Goal: Obtain resource: Obtain resource

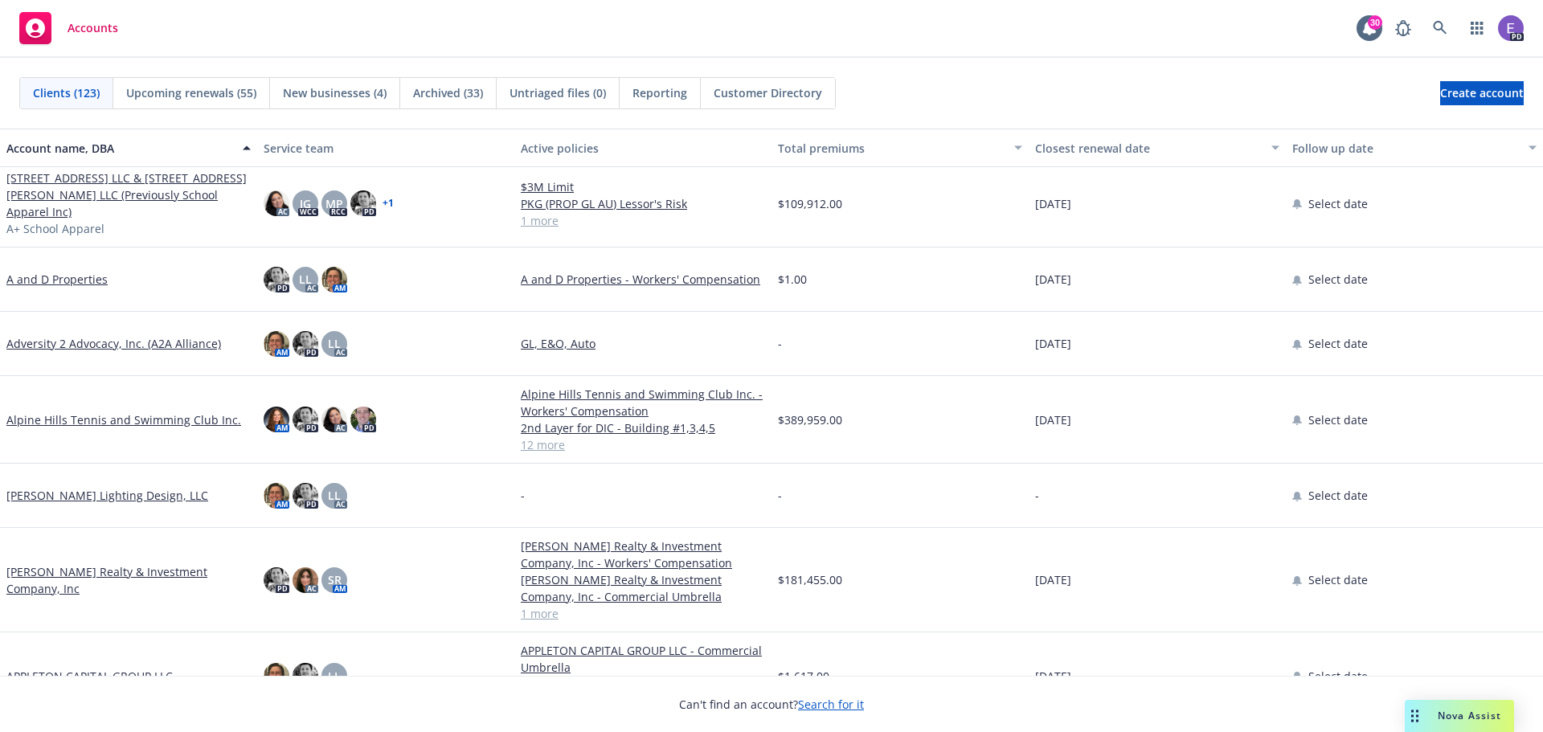
scroll to position [161, 0]
click at [96, 410] on link "Alpine Hills Tennis and Swimming Club Inc." at bounding box center [123, 418] width 235 height 17
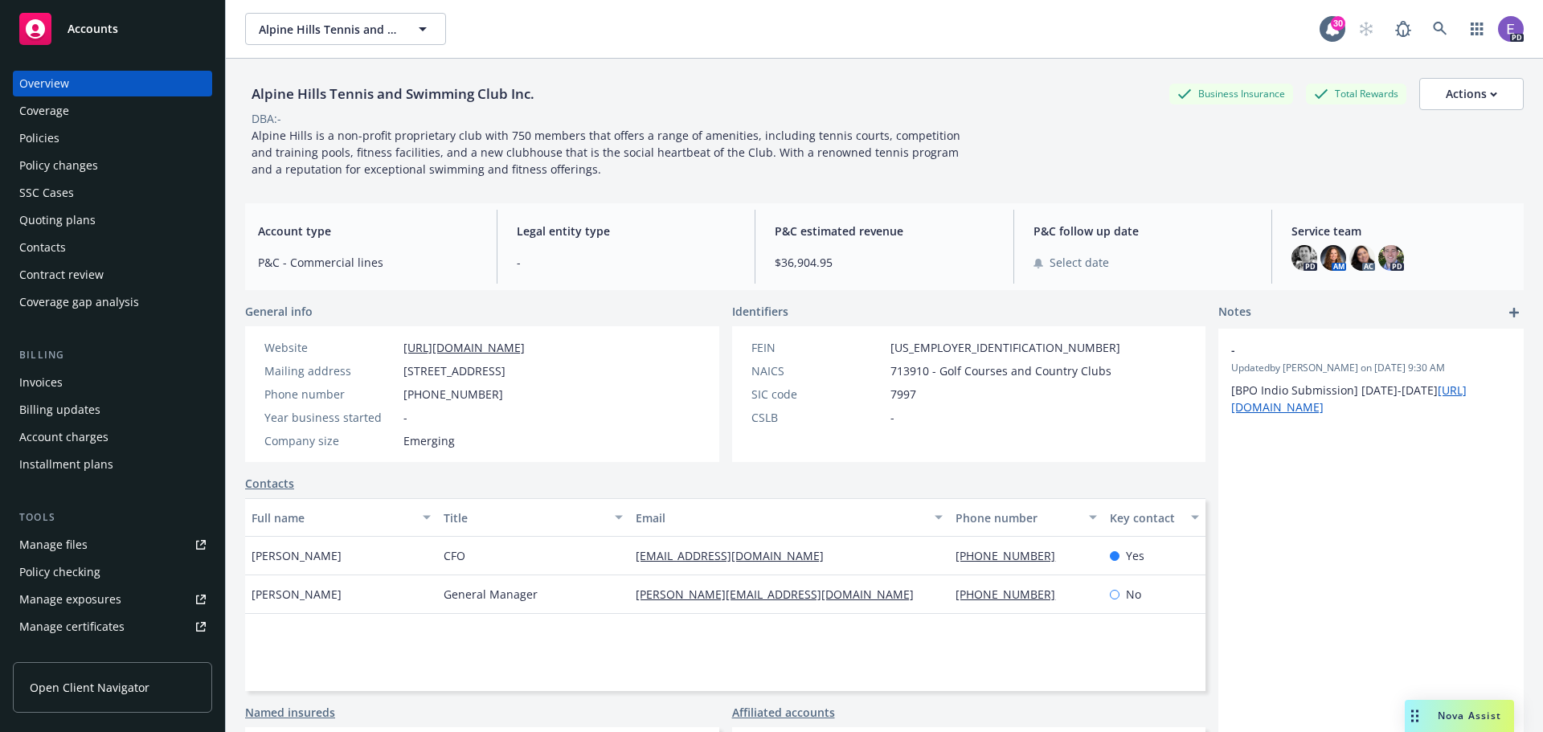
click at [42, 127] on div "Policies" at bounding box center [39, 138] width 40 height 26
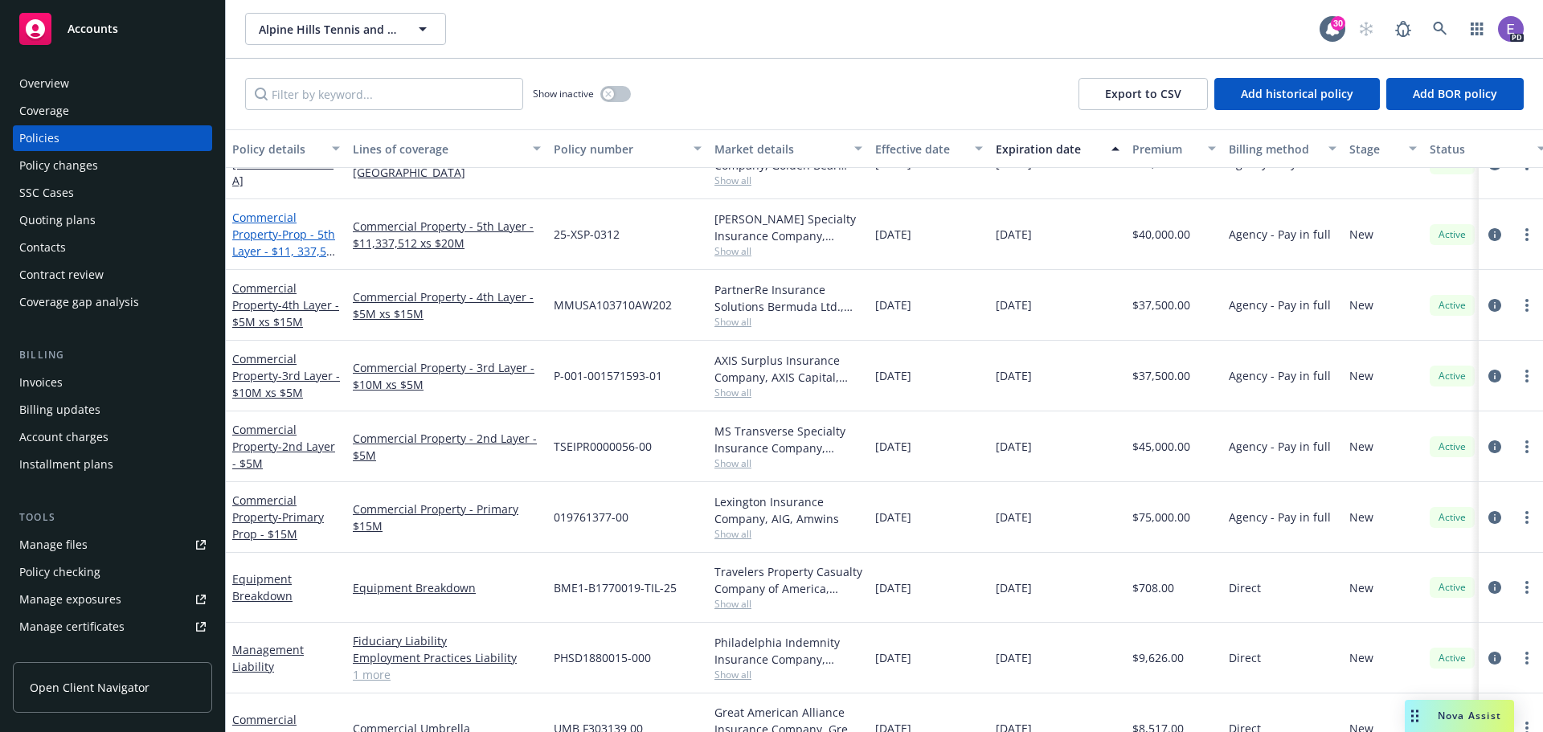
scroll to position [241, 0]
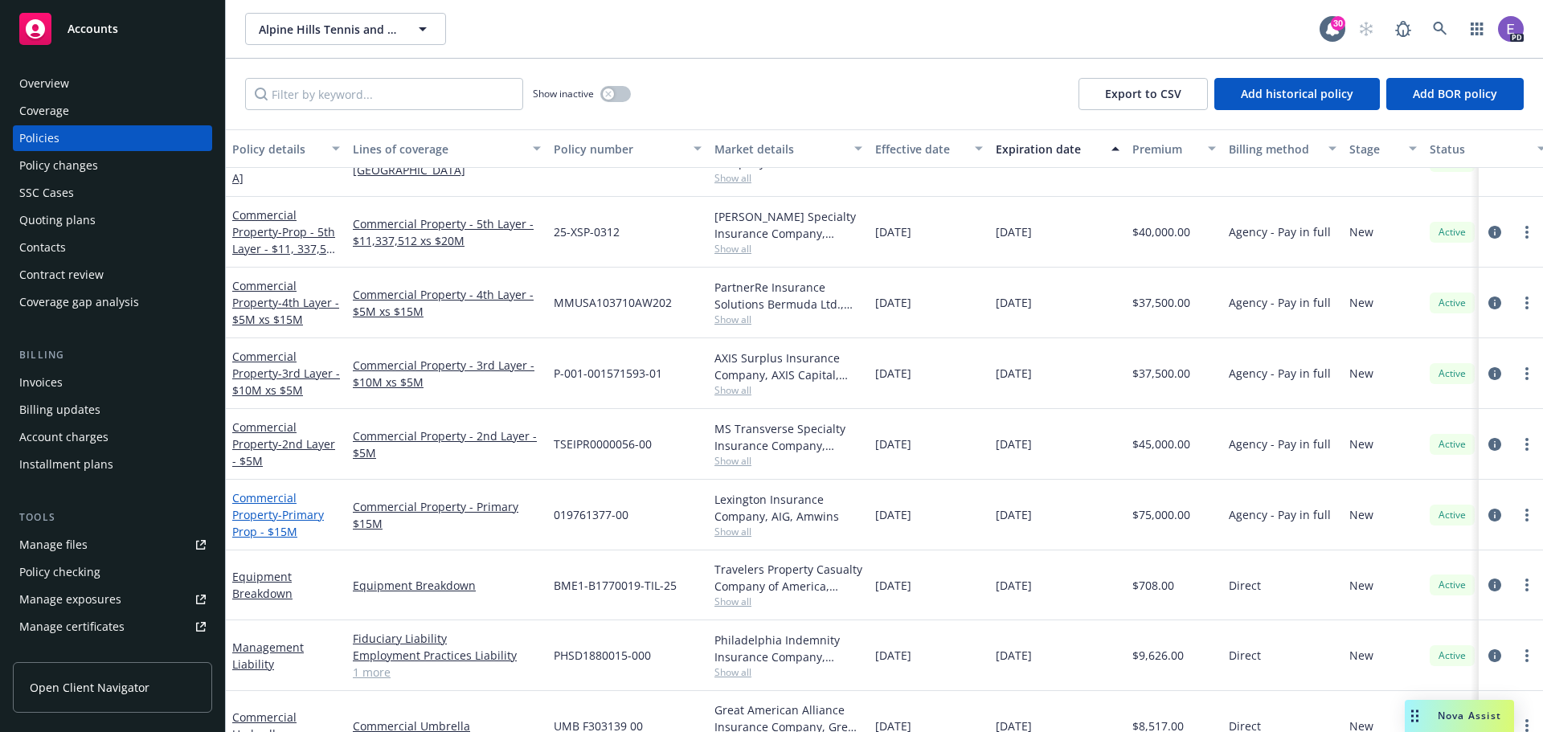
click at [271, 517] on link "Commercial Property - Primary Prop - $15M" at bounding box center [278, 514] width 92 height 49
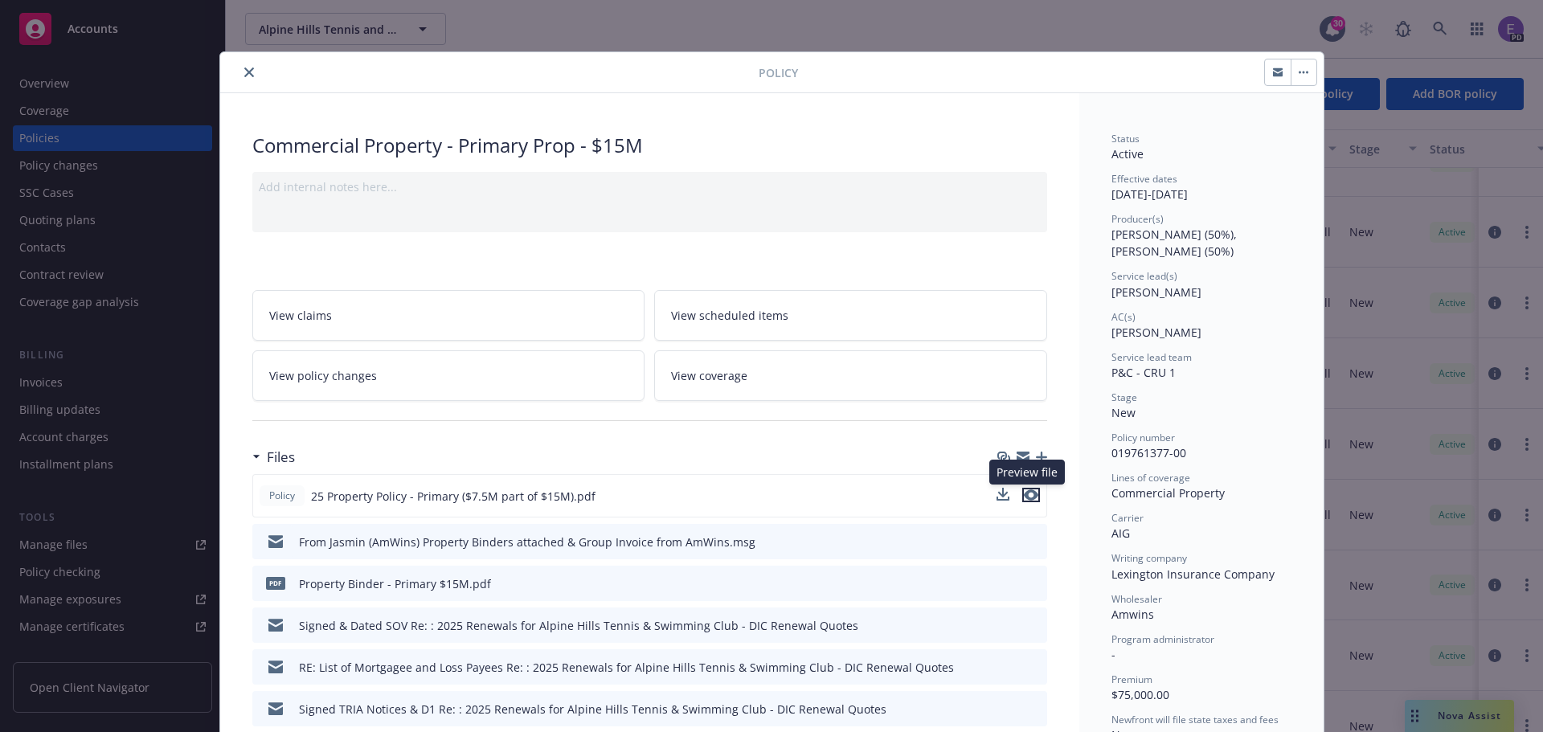
click at [1024, 496] on icon "preview file" at bounding box center [1031, 494] width 14 height 11
click at [244, 72] on icon "close" at bounding box center [249, 72] width 10 height 10
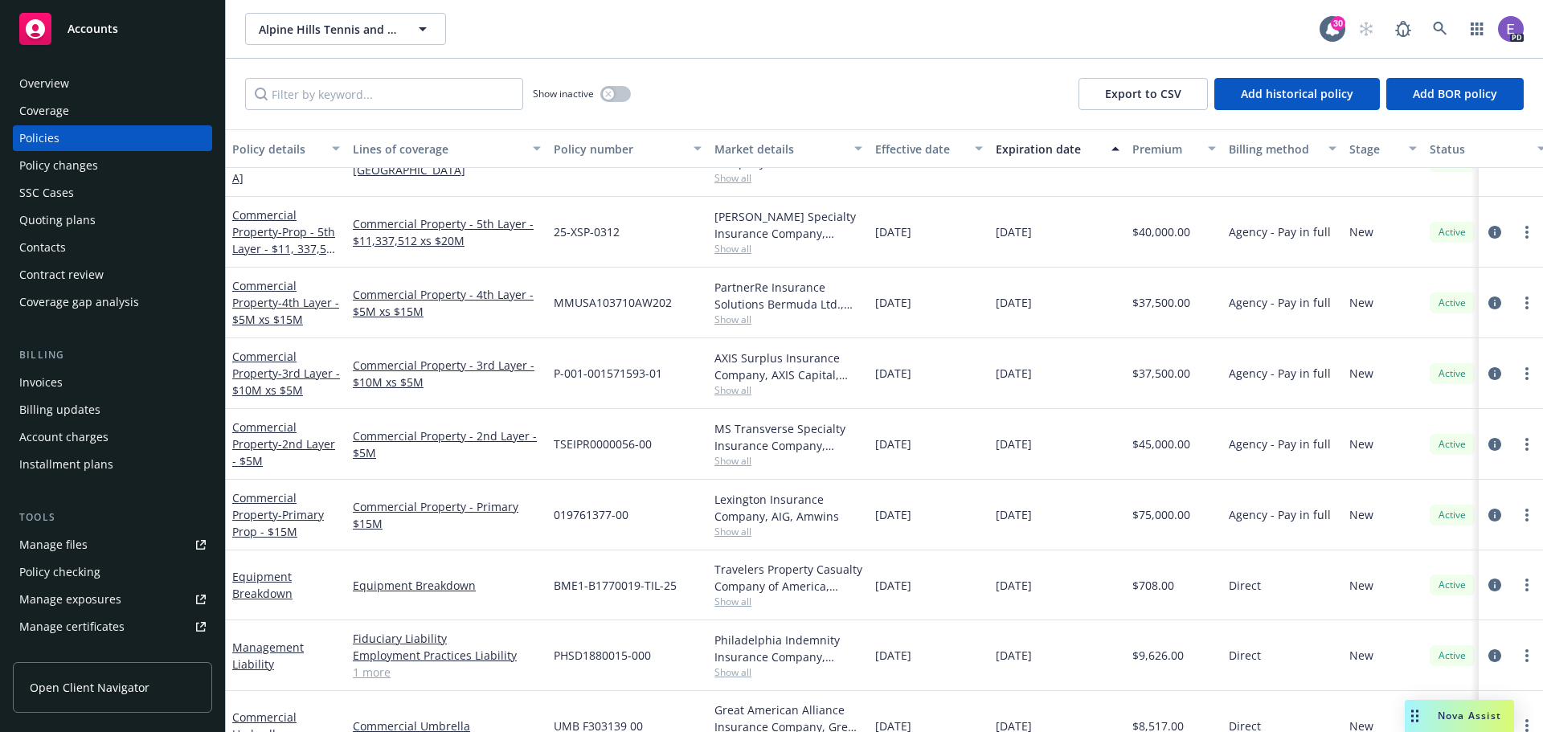
click at [106, 25] on span "Accounts" at bounding box center [92, 28] width 51 height 13
